Goal: Information Seeking & Learning: Learn about a topic

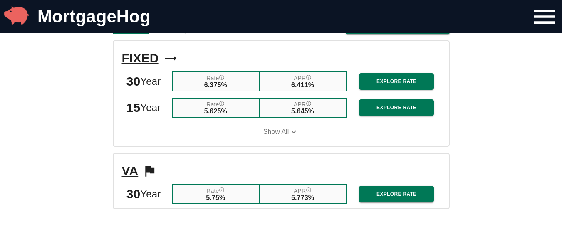
scroll to position [915, 0]
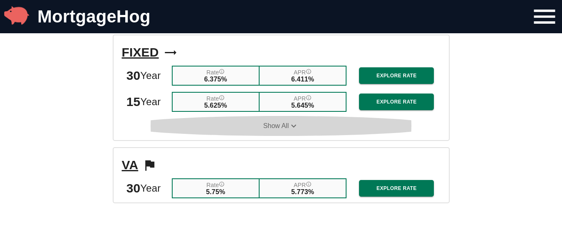
click at [286, 130] on span "Show All" at bounding box center [275, 125] width 25 height 7
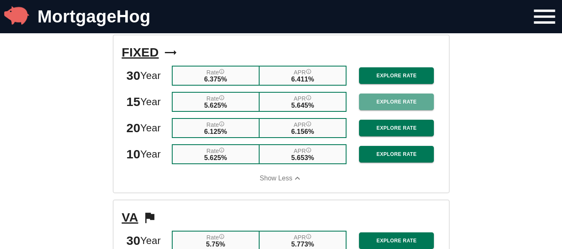
click at [411, 106] on span "Explore Rate" at bounding box center [396, 102] width 62 height 9
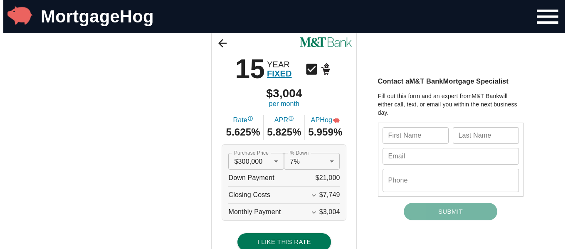
scroll to position [83, 0]
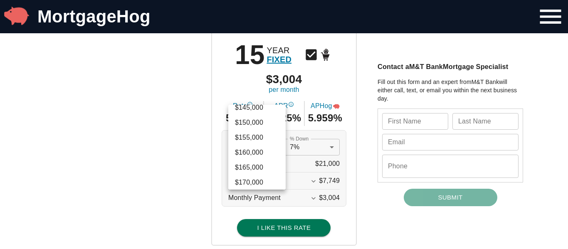
scroll to position [404, 0]
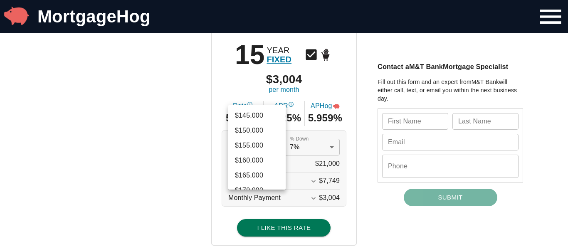
click at [249, 130] on li "$150,000" at bounding box center [256, 130] width 57 height 15
type input "150000"
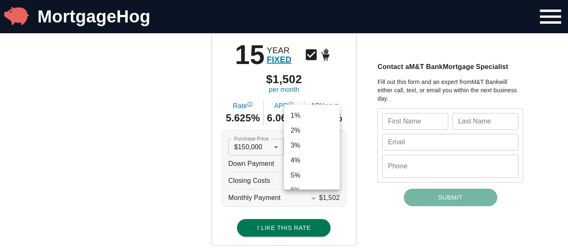
scroll to position [58, 0]
click at [305, 130] on li "6%" at bounding box center [312, 132] width 56 height 15
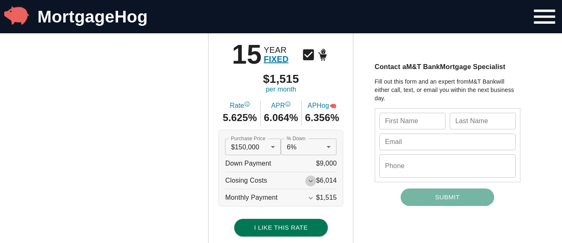
click at [313, 181] on icon "Expand More" at bounding box center [311, 181] width 4 height 2
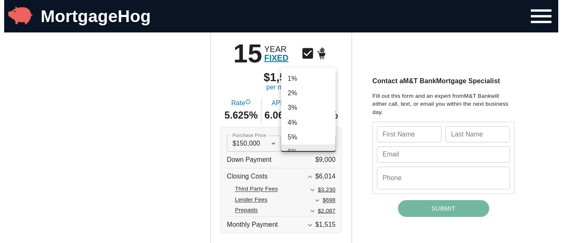
scroll to position [8, 0]
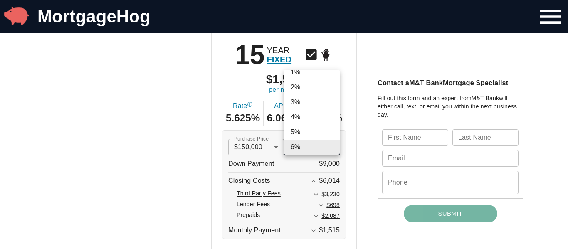
click at [303, 129] on li "5%" at bounding box center [312, 132] width 56 height 15
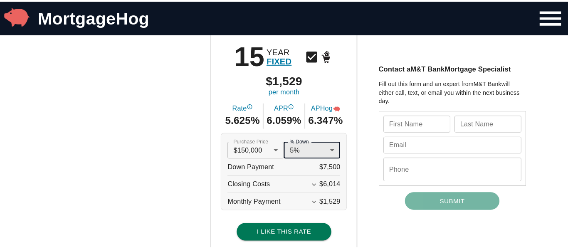
scroll to position [125, 0]
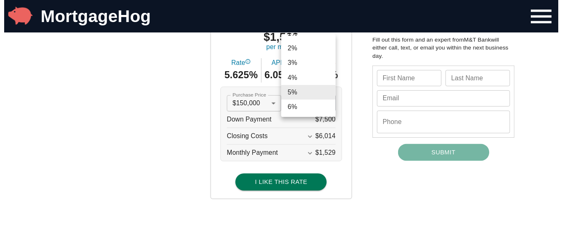
scroll to position [17, 0]
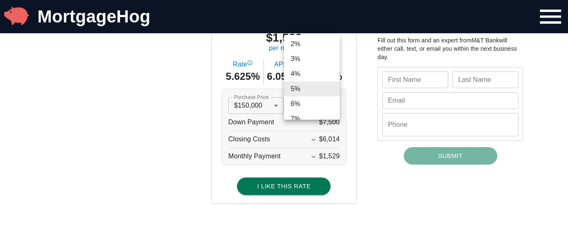
click at [298, 104] on li "6%" at bounding box center [312, 103] width 56 height 15
type input "0.06"
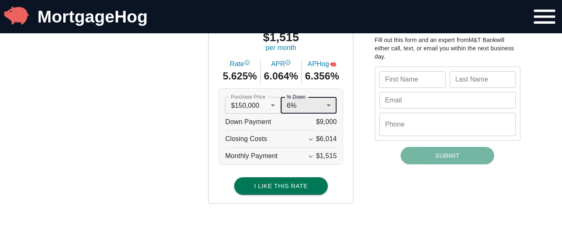
scroll to position [0, 0]
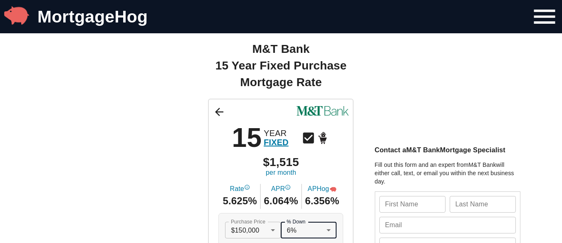
scroll to position [915, 0]
